Goal: Check status: Check status

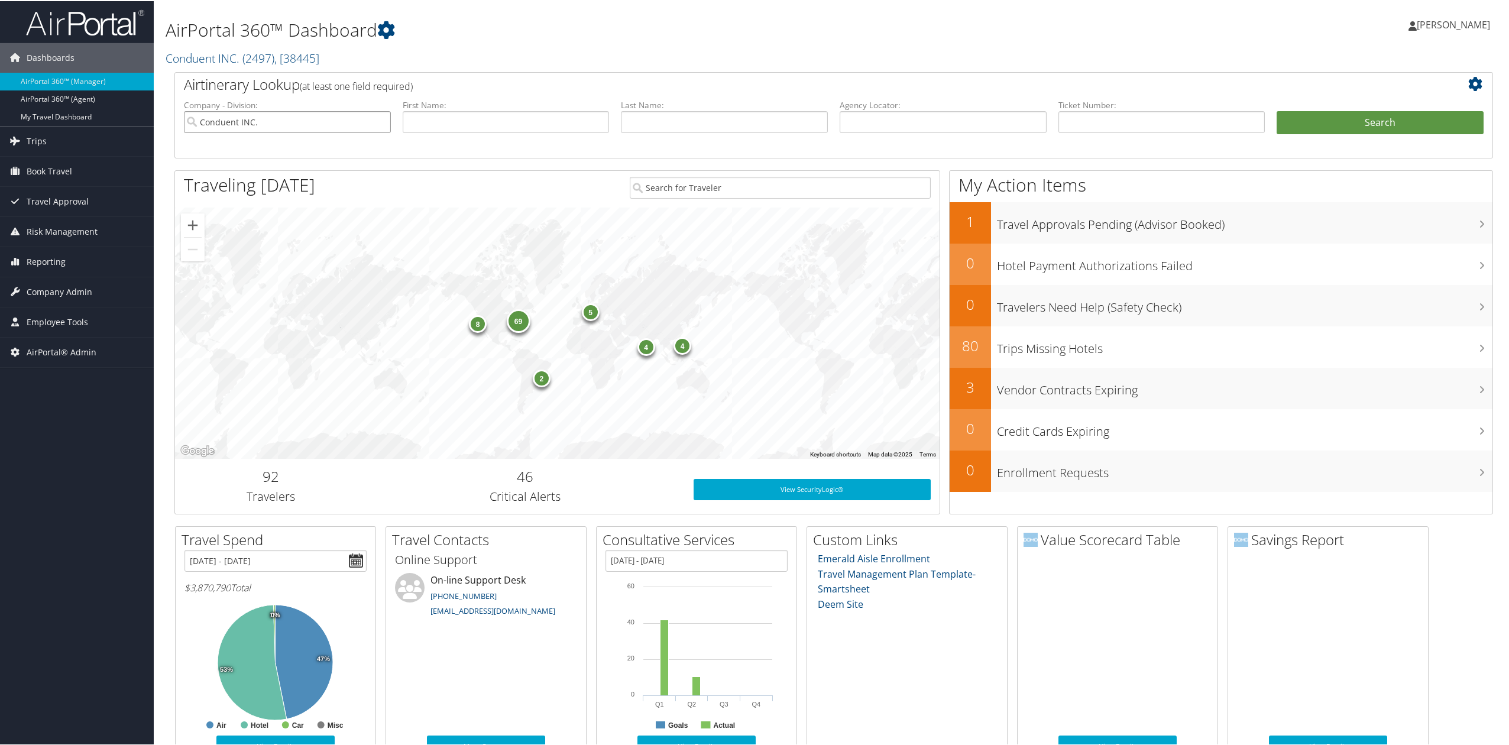
click at [382, 123] on input "Conduent INC." at bounding box center [287, 121] width 207 height 22
click at [952, 124] on input "text" at bounding box center [943, 121] width 207 height 22
paste input "CWIWFC"
type input "CWIWFC"
click at [1336, 128] on button "Search" at bounding box center [1380, 122] width 207 height 24
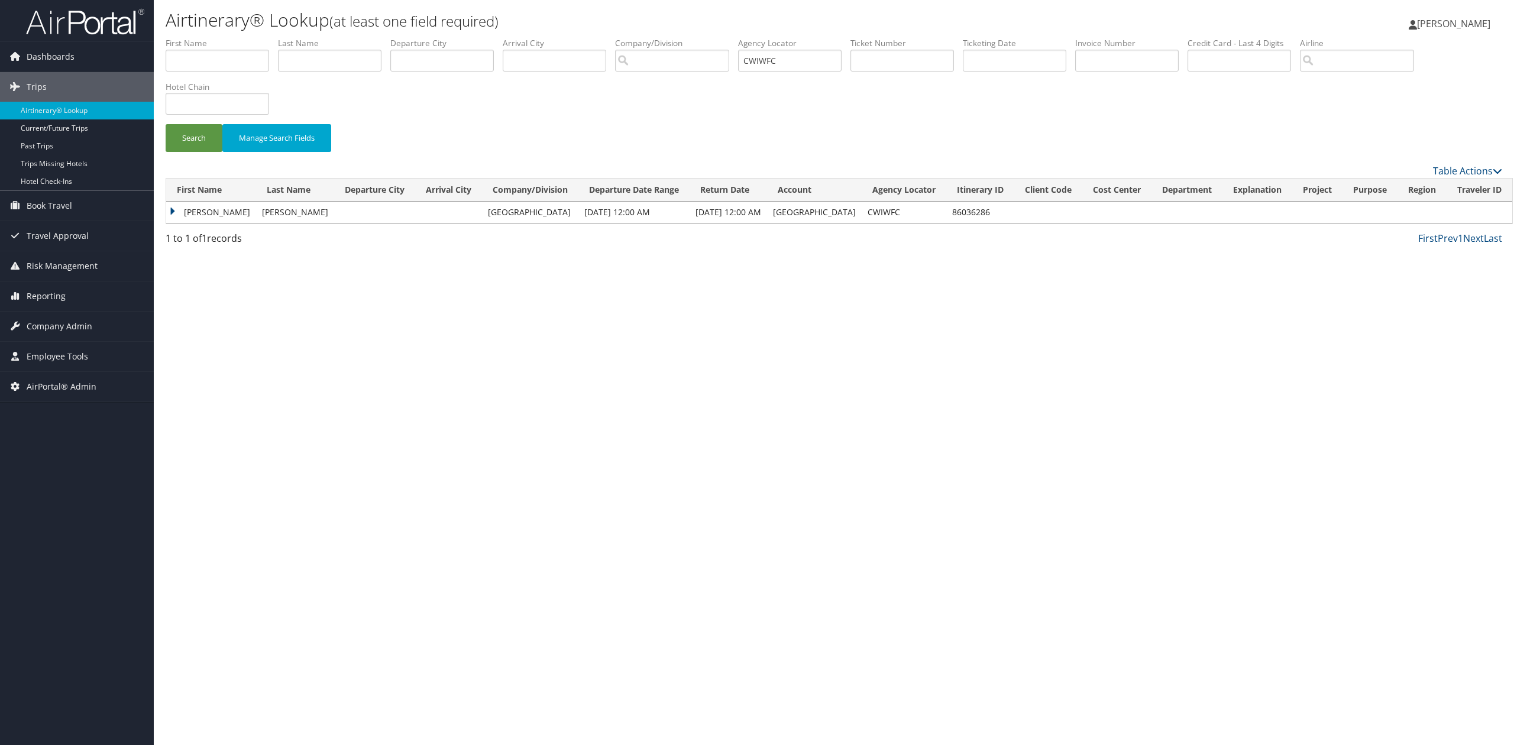
click at [169, 214] on td "Madeline" at bounding box center [211, 212] width 90 height 21
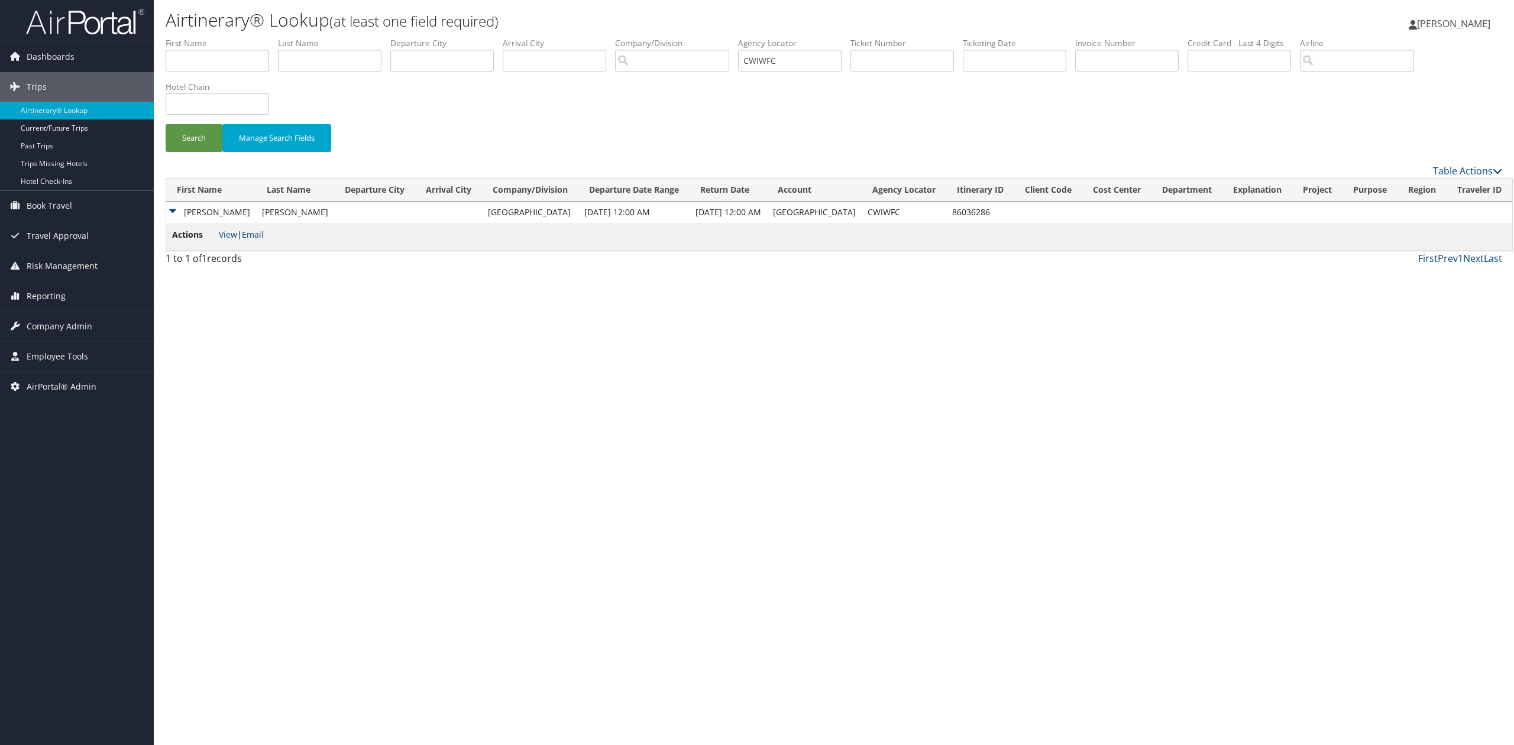
click at [223, 228] on td "Actions View | Email" at bounding box center [839, 237] width 1346 height 28
click at [223, 233] on link "View" at bounding box center [228, 234] width 18 height 11
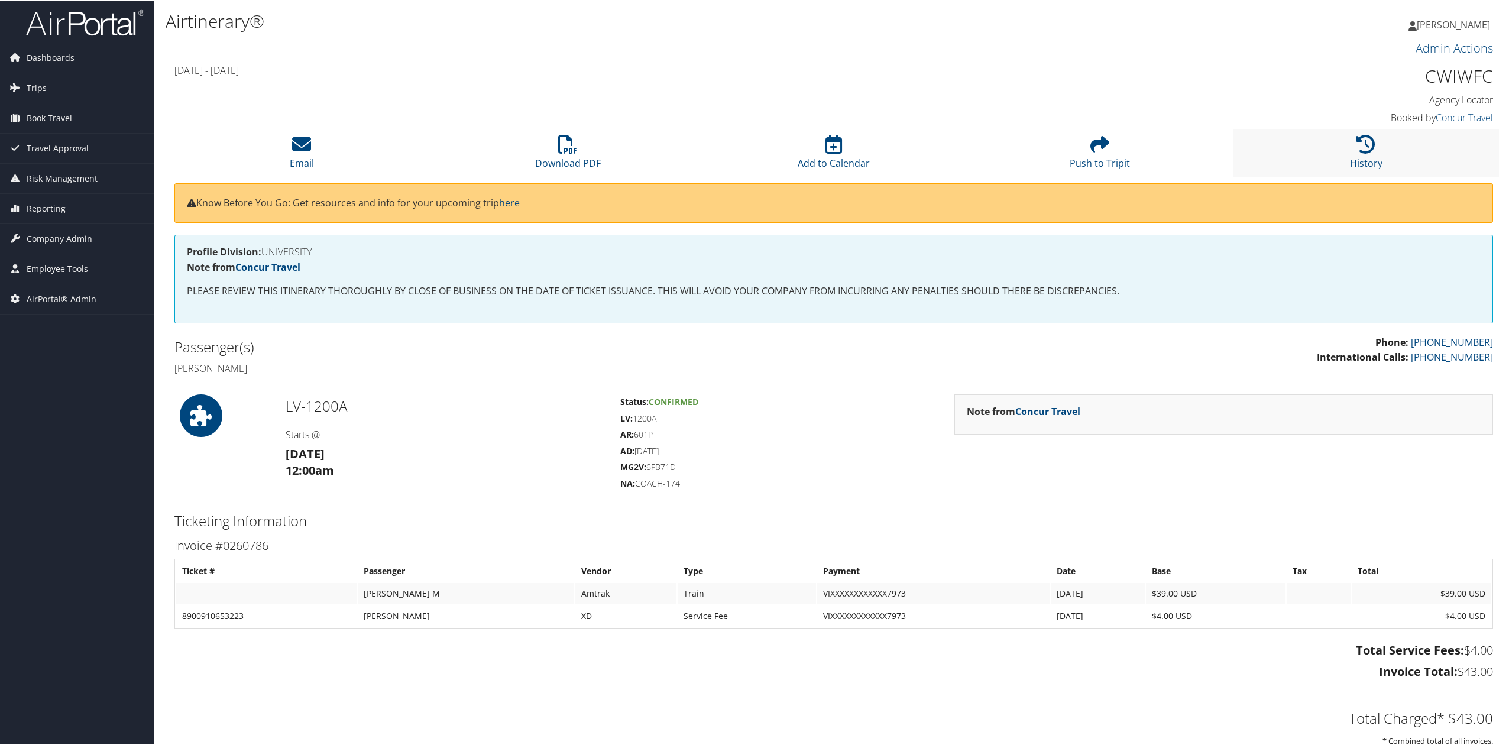
click at [1350, 145] on li "History" at bounding box center [1366, 152] width 266 height 48
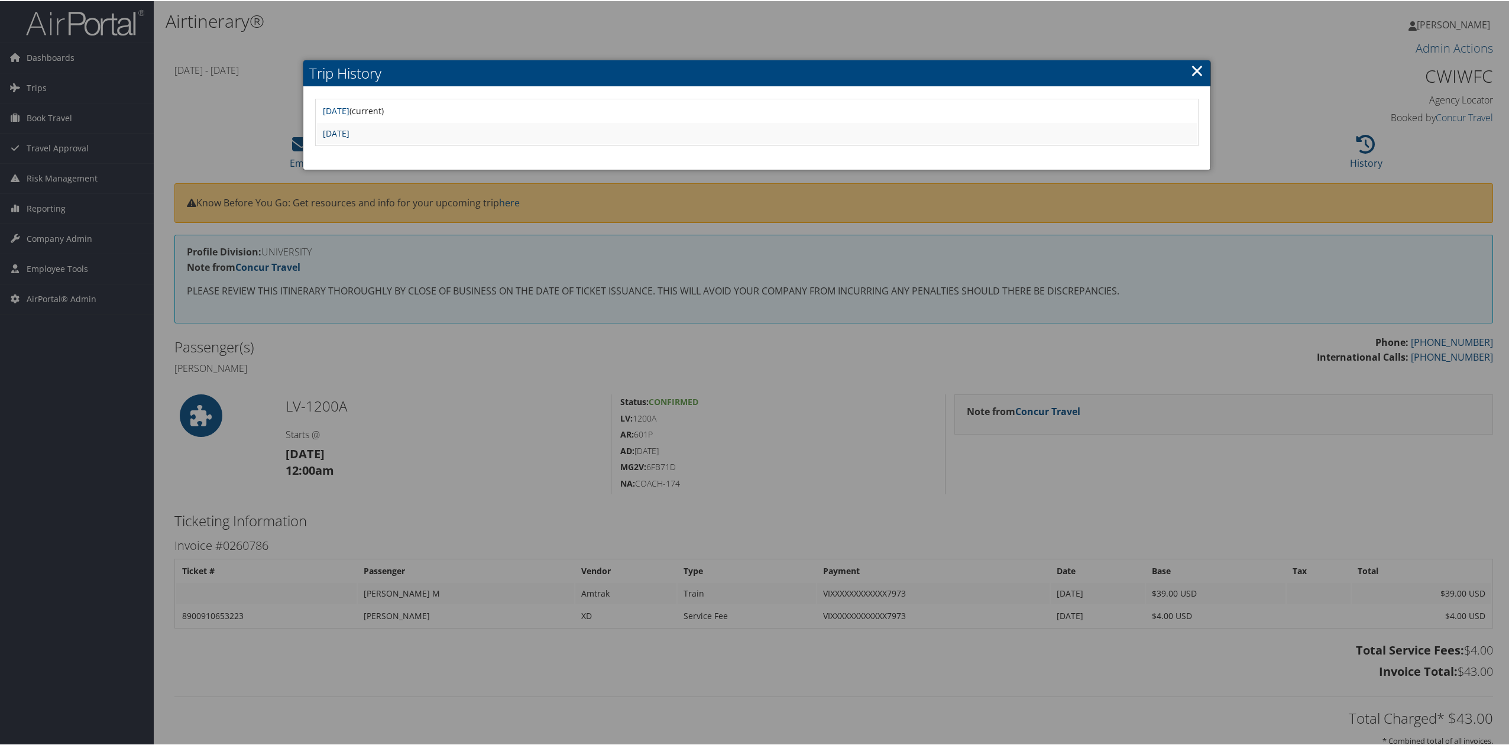
click at [350, 132] on link "Fri Aug 22 12:26:12 MDT 2025" at bounding box center [336, 132] width 27 height 11
